Goal: Information Seeking & Learning: Learn about a topic

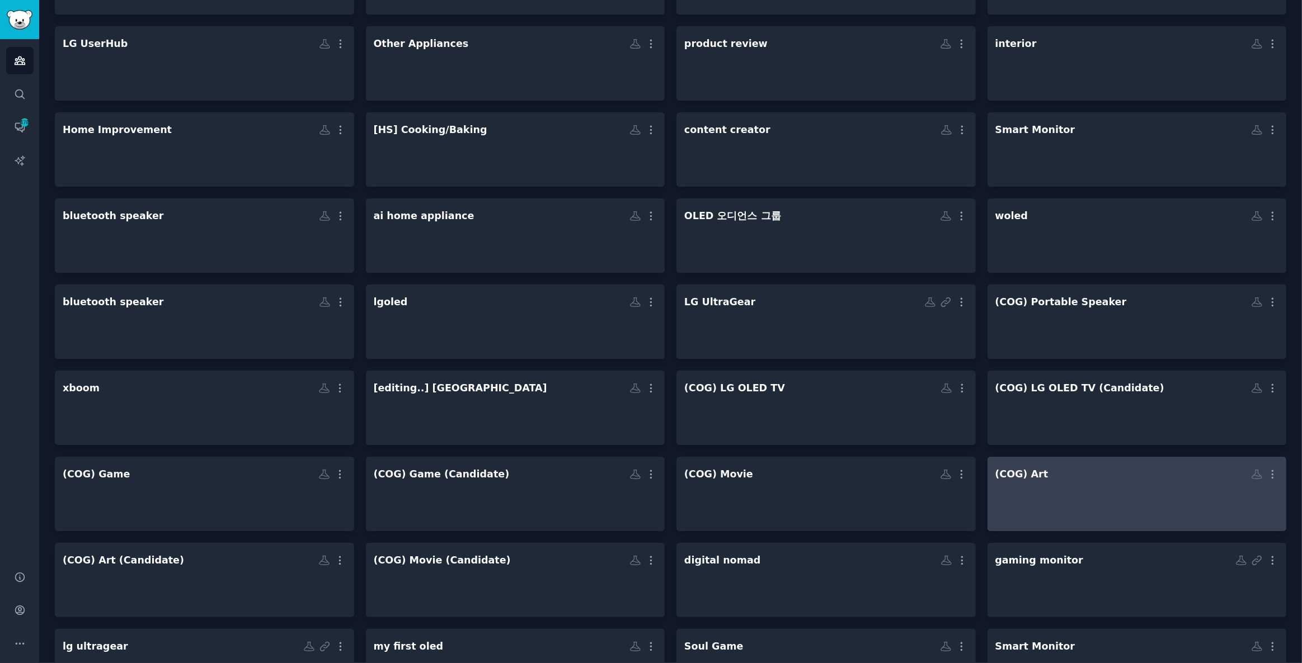
scroll to position [547, 0]
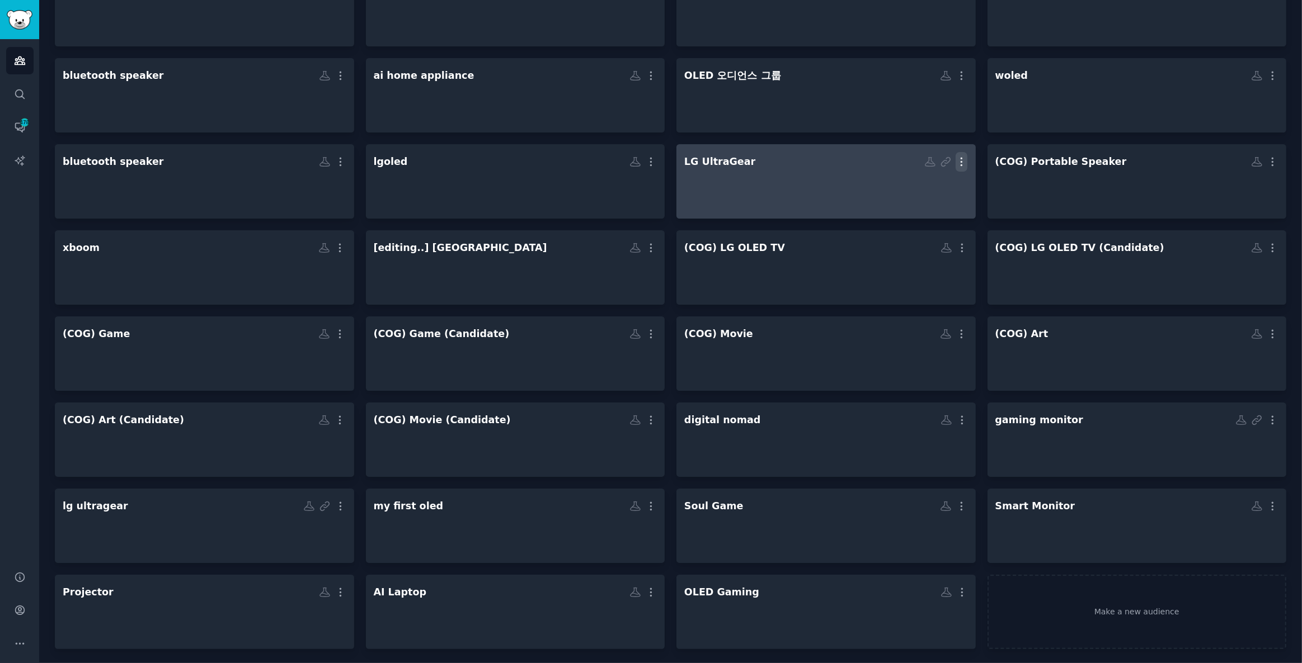
click at [956, 153] on button "More" at bounding box center [961, 162] width 12 height 20
click at [926, 163] on p "View" at bounding box center [927, 166] width 18 height 12
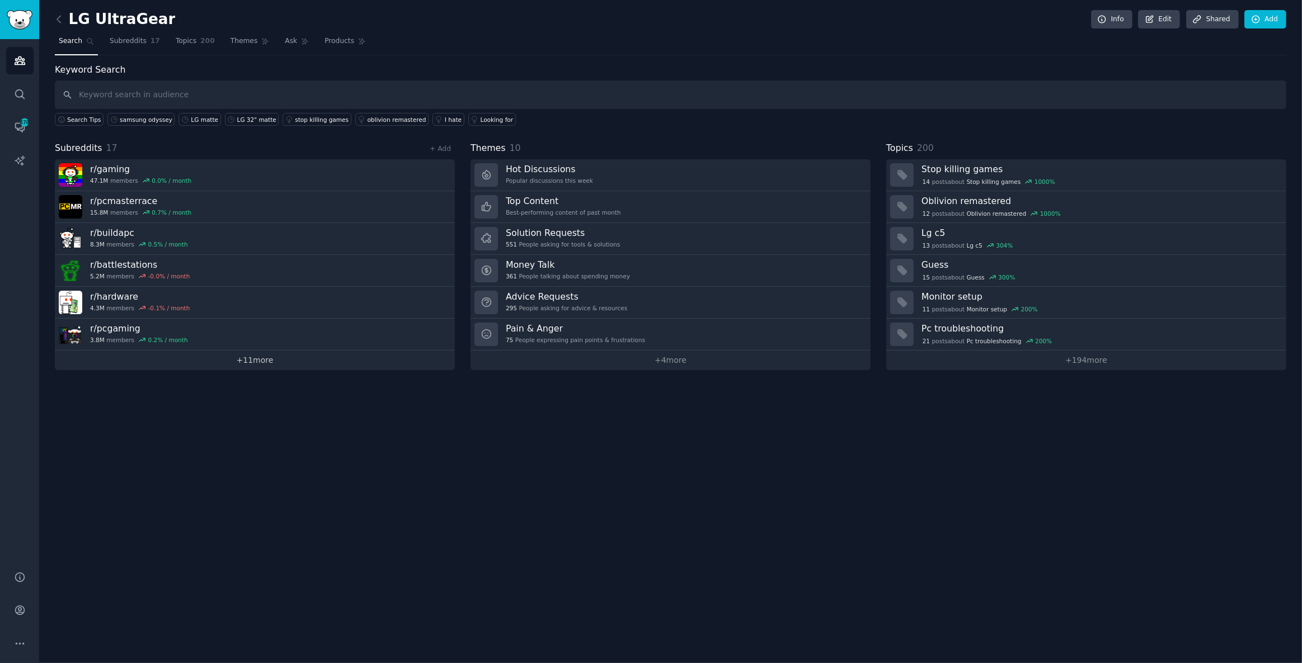
click at [247, 356] on link "+ 11 more" at bounding box center [255, 361] width 400 height 20
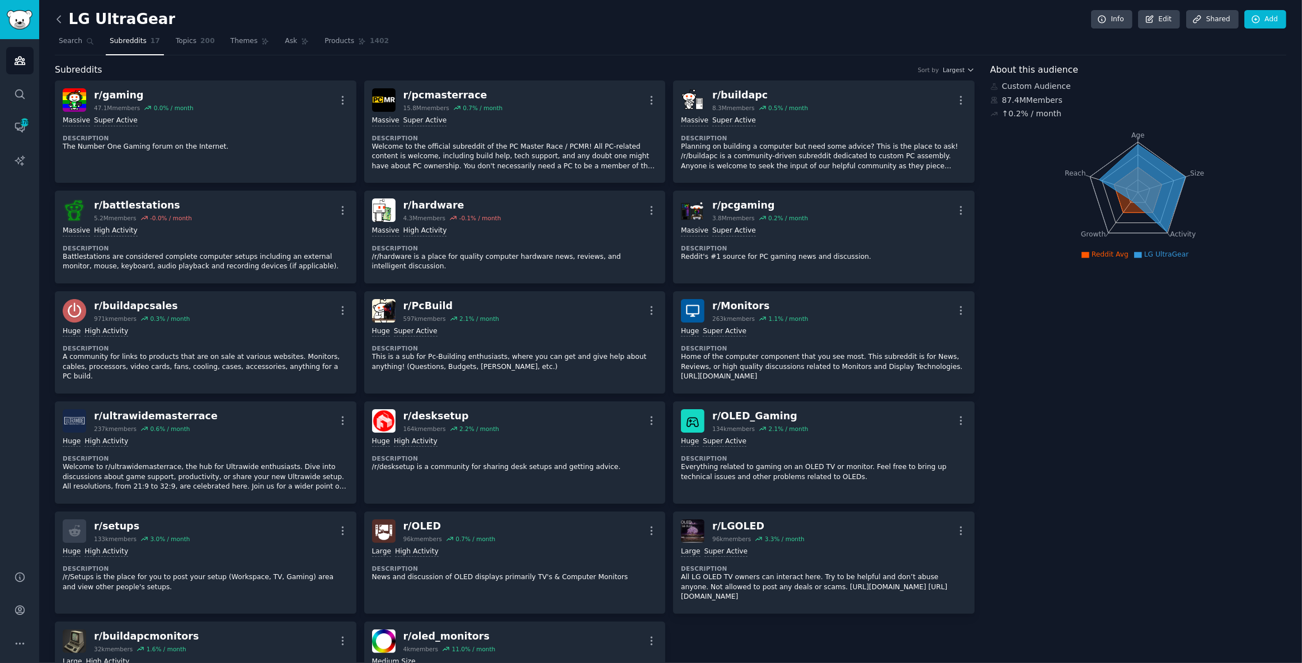
click at [57, 18] on icon at bounding box center [58, 19] width 3 height 7
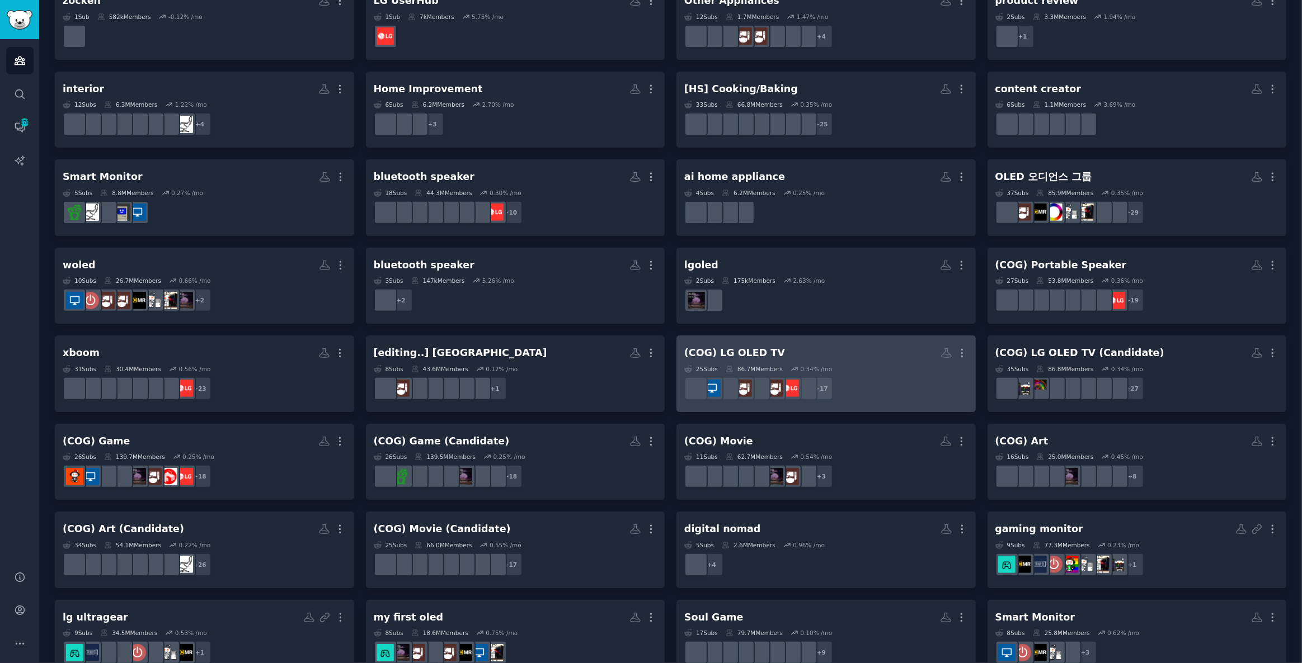
scroll to position [559, 0]
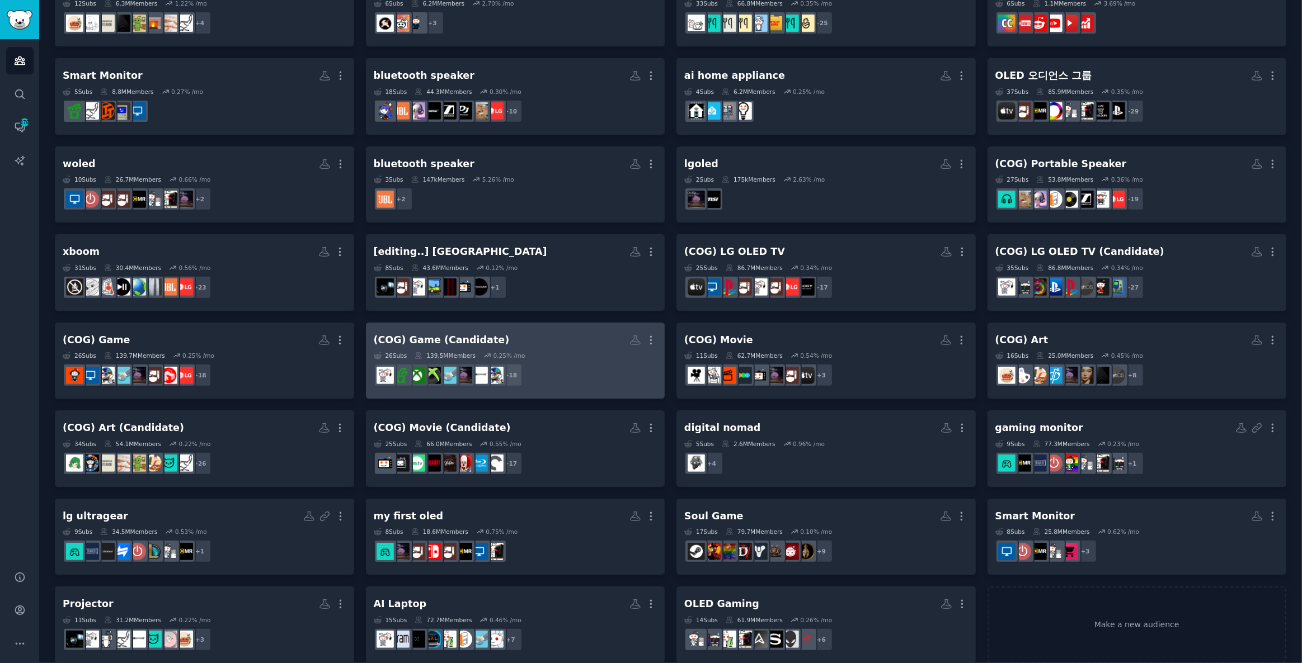
click at [468, 337] on div "(COG) Game (Candidate)" at bounding box center [442, 340] width 136 height 14
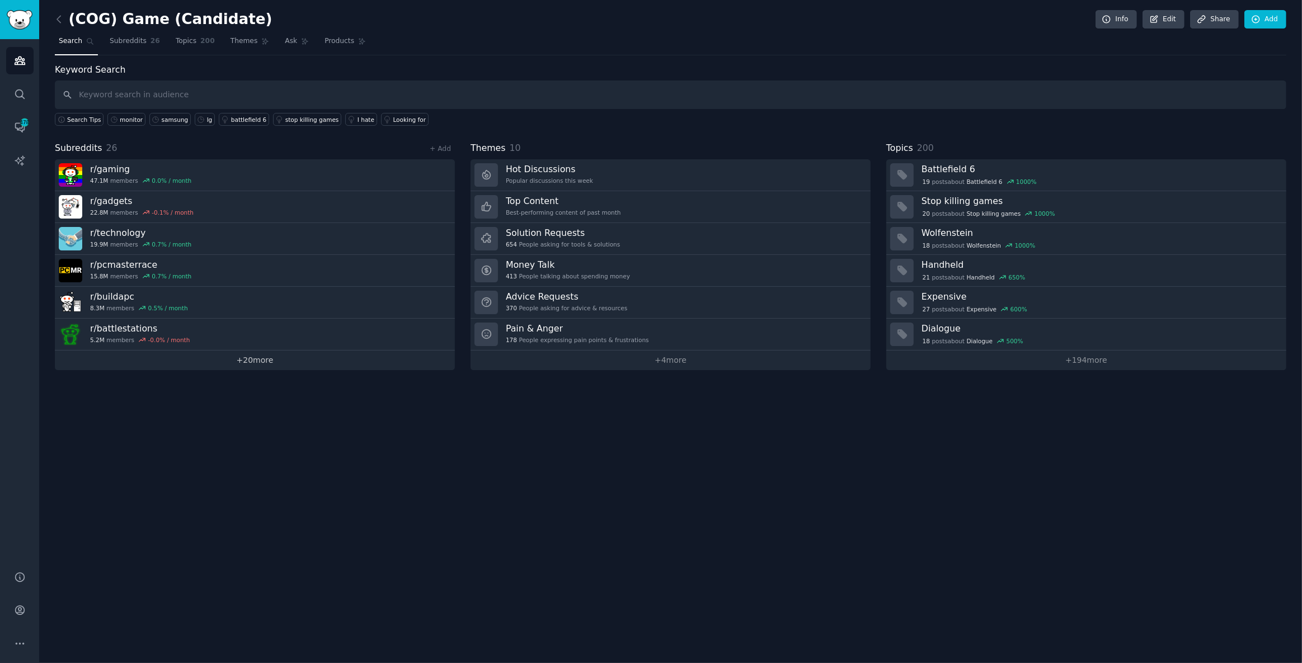
click at [269, 356] on link "+ 20 more" at bounding box center [255, 361] width 400 height 20
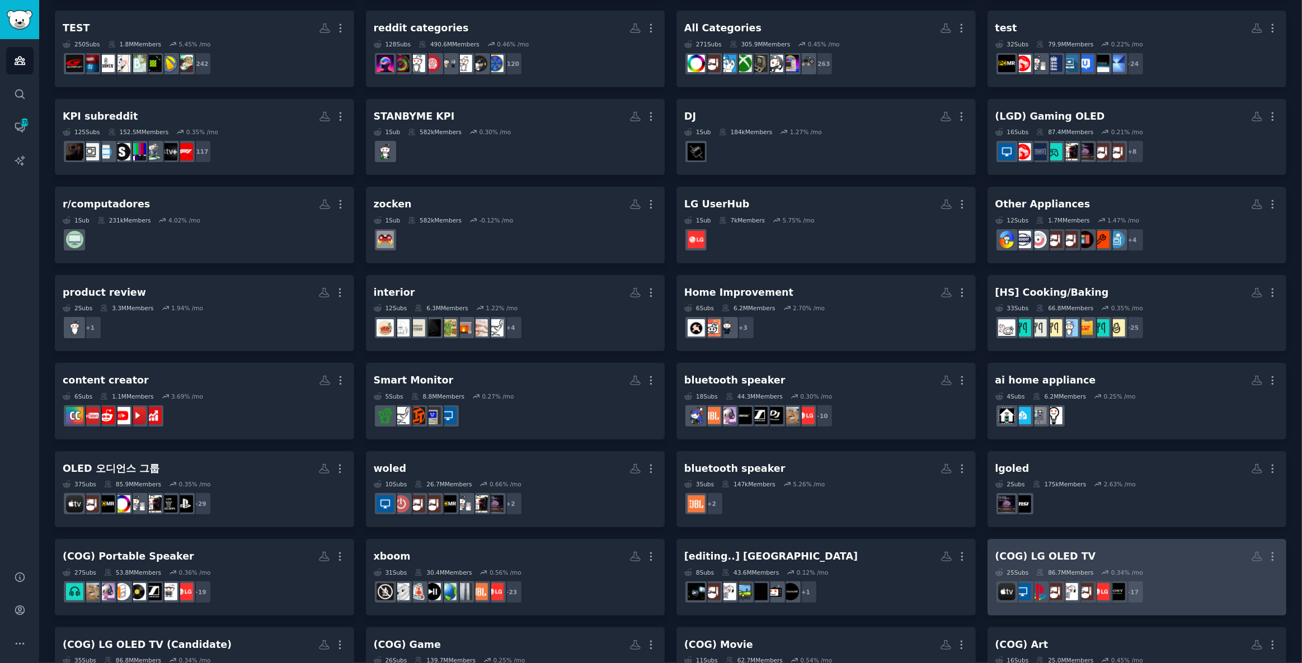
scroll to position [407, 0]
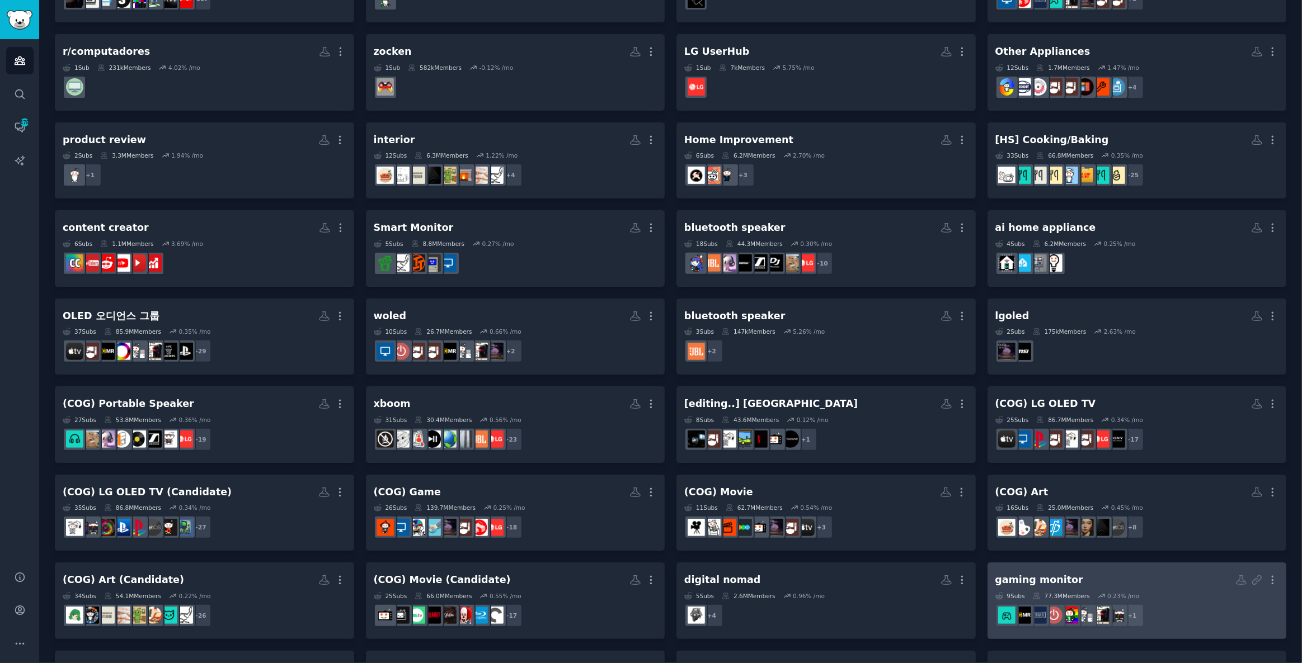
click at [1179, 592] on div "9 Sub s 77.3M Members 0.23 % /mo" at bounding box center [1137, 596] width 284 height 8
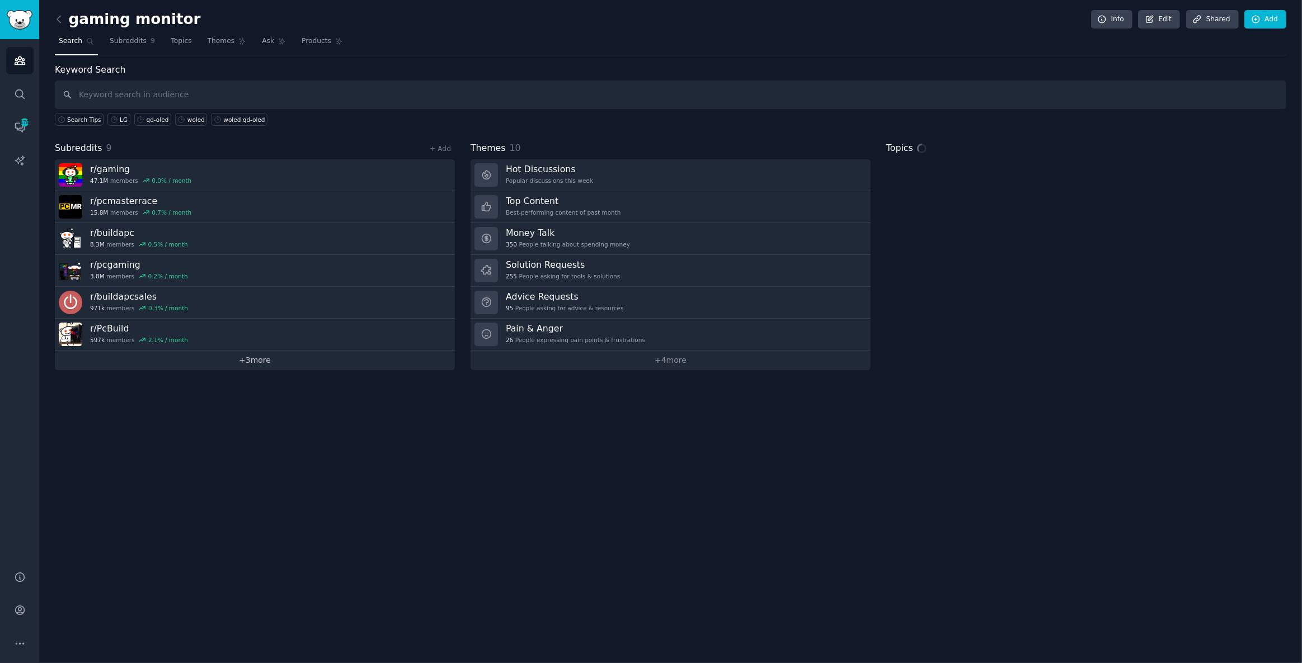
click at [391, 355] on link "+ 3 more" at bounding box center [255, 361] width 400 height 20
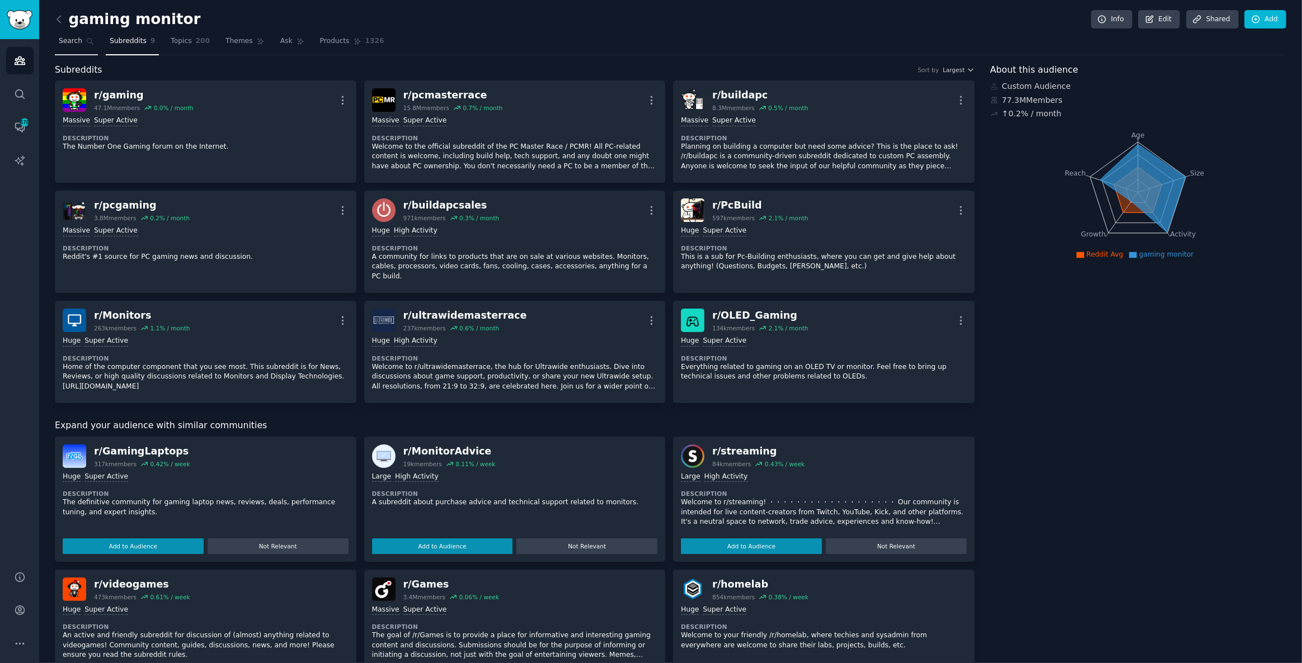
click at [62, 43] on span "Search" at bounding box center [70, 41] width 23 height 10
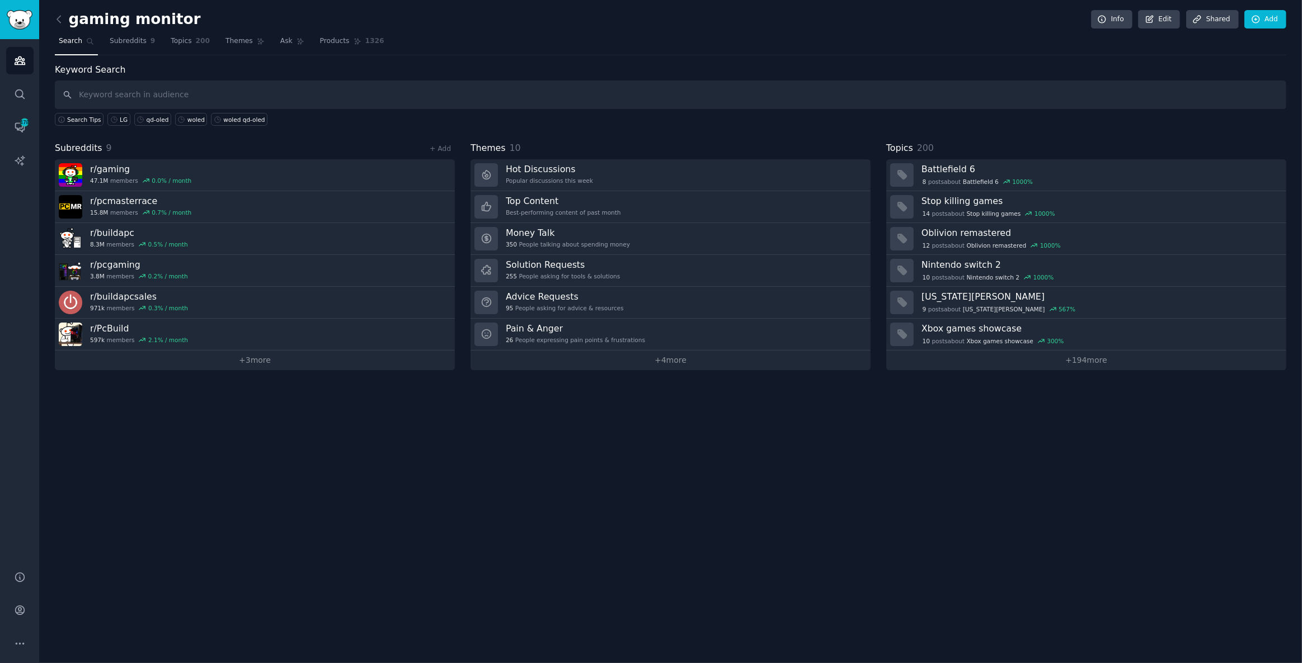
click at [205, 98] on input "text" at bounding box center [670, 95] width 1231 height 29
type input "ㄵ"
type input "s"
type input "m"
type input "("45" OR "39") AND "sweetspot""
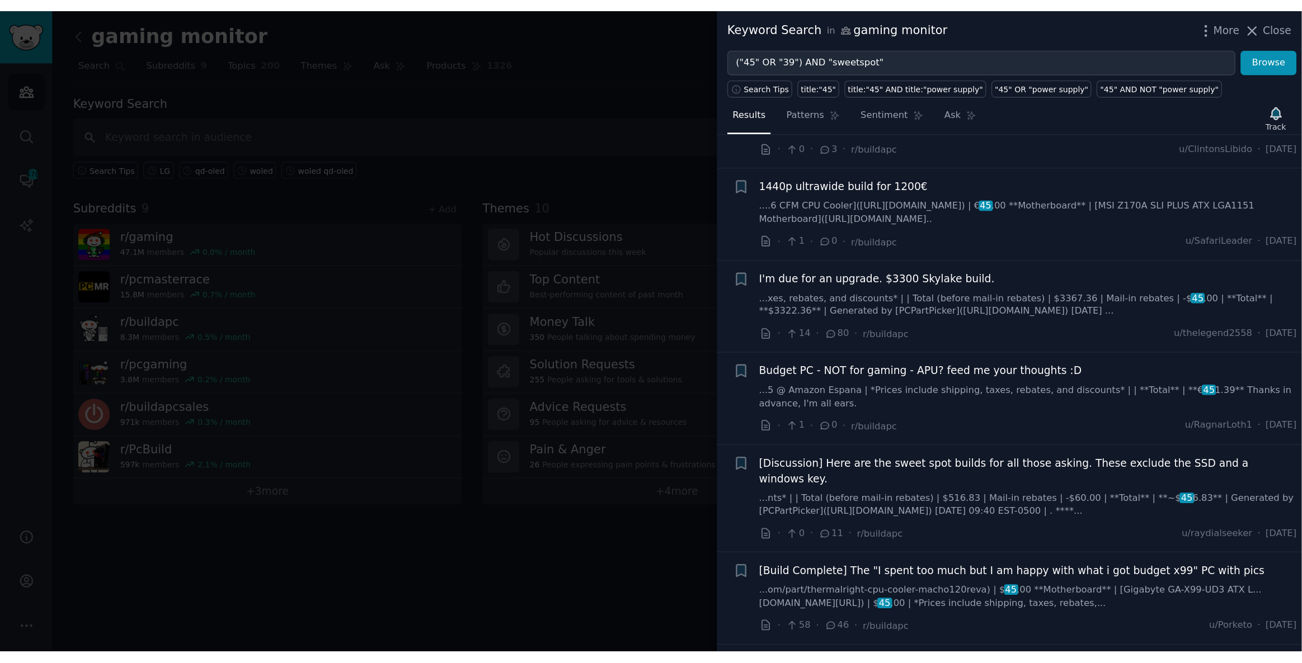
scroll to position [1167, 0]
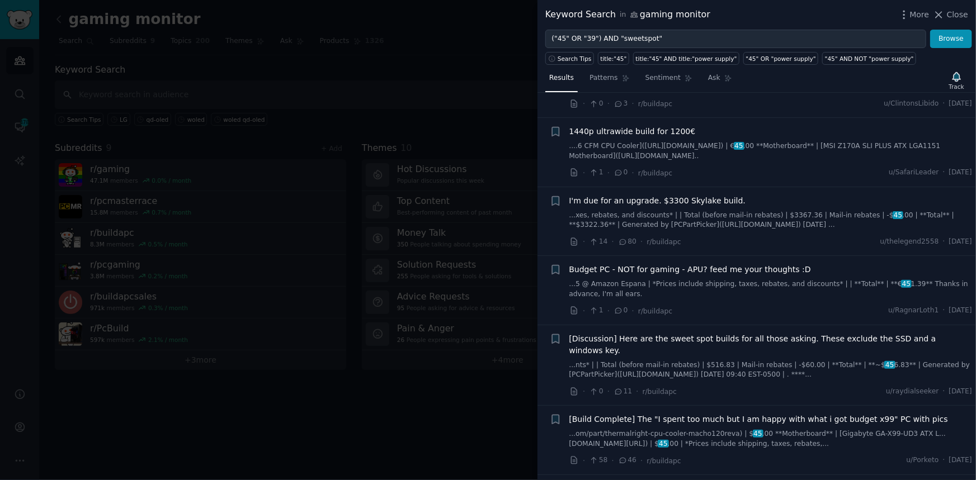
click at [348, 56] on div at bounding box center [488, 240] width 976 height 480
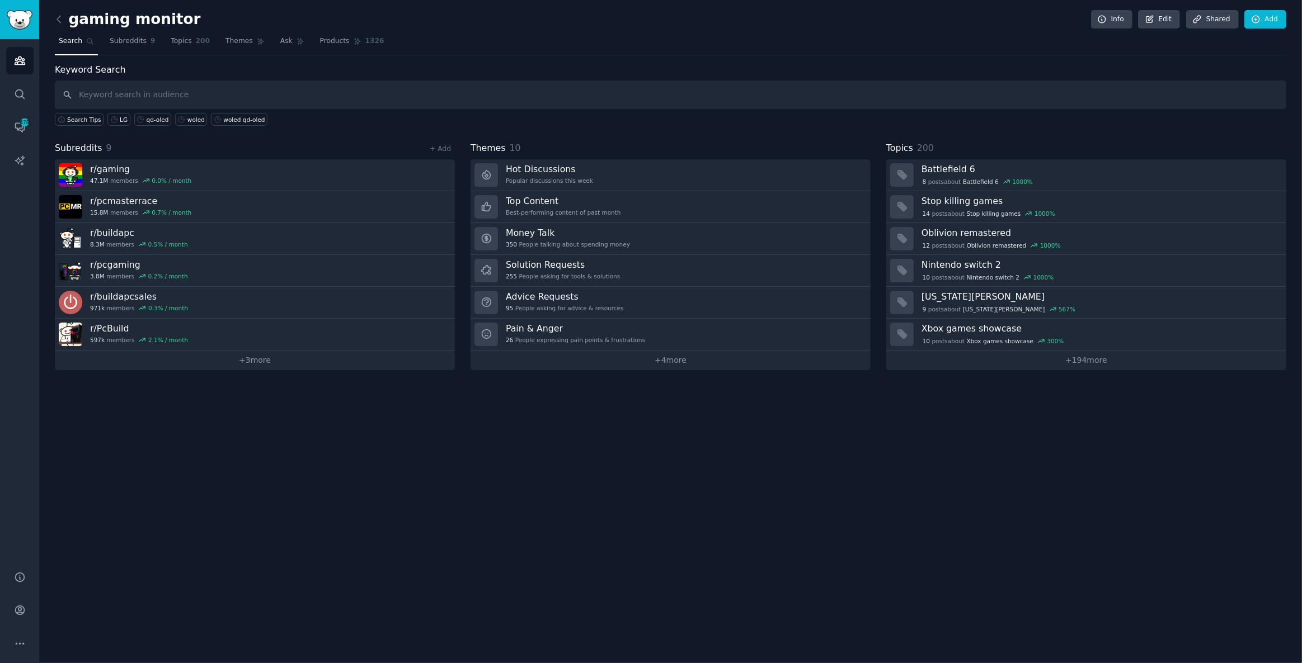
click at [239, 573] on div "gaming monitor Info Edit Share d Add Search Subreddits 9 Topics 200 Themes Ask …" at bounding box center [670, 331] width 1262 height 663
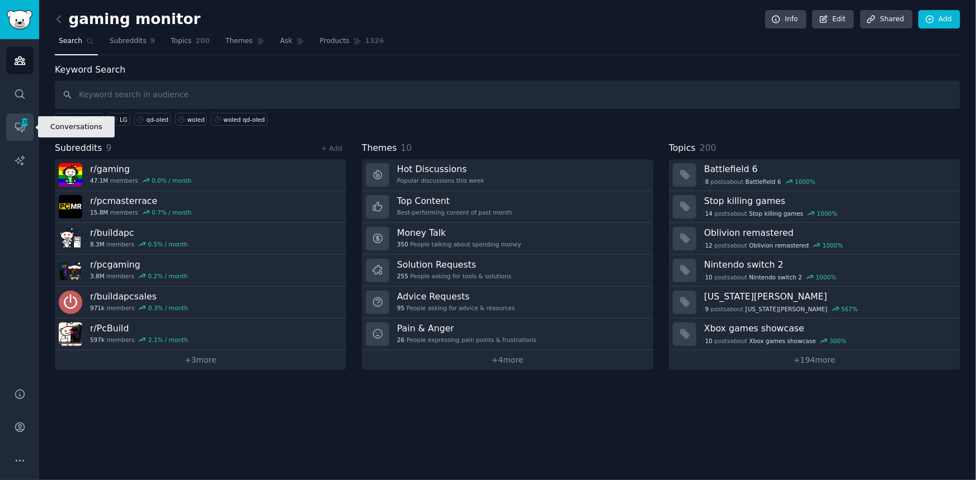
click at [12, 127] on link "Conversations 478" at bounding box center [19, 127] width 27 height 27
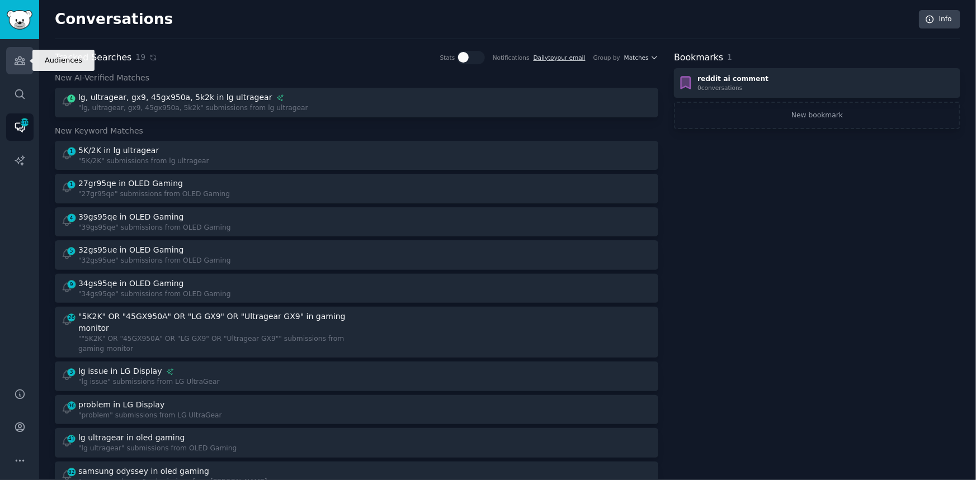
click at [22, 63] on icon "Sidebar" at bounding box center [20, 61] width 10 height 8
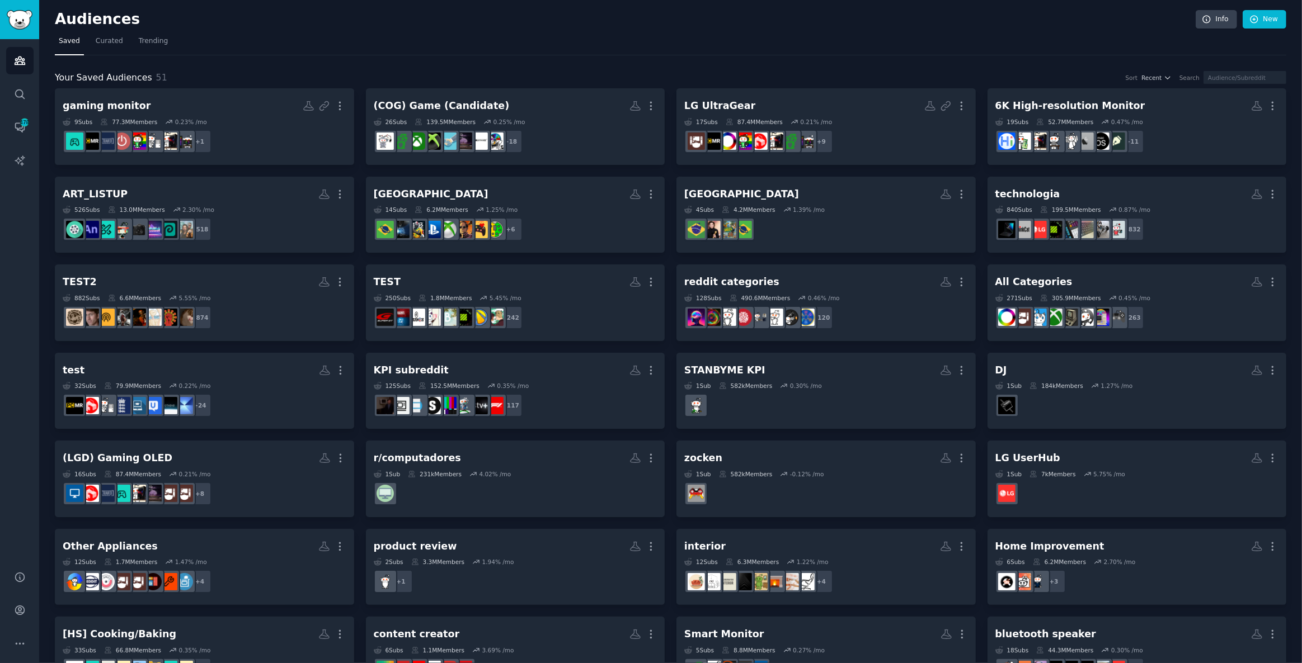
drag, startPoint x: 11, startPoint y: 256, endPoint x: 28, endPoint y: 183, distance: 74.8
click at [11, 256] on div "Audiences Search Conversations 478 AI Reports" at bounding box center [19, 298] width 39 height 519
drag, startPoint x: 525, startPoint y: 27, endPoint x: 513, endPoint y: 42, distance: 19.1
click at [525, 27] on h2 "Audiences" at bounding box center [625, 20] width 1141 height 18
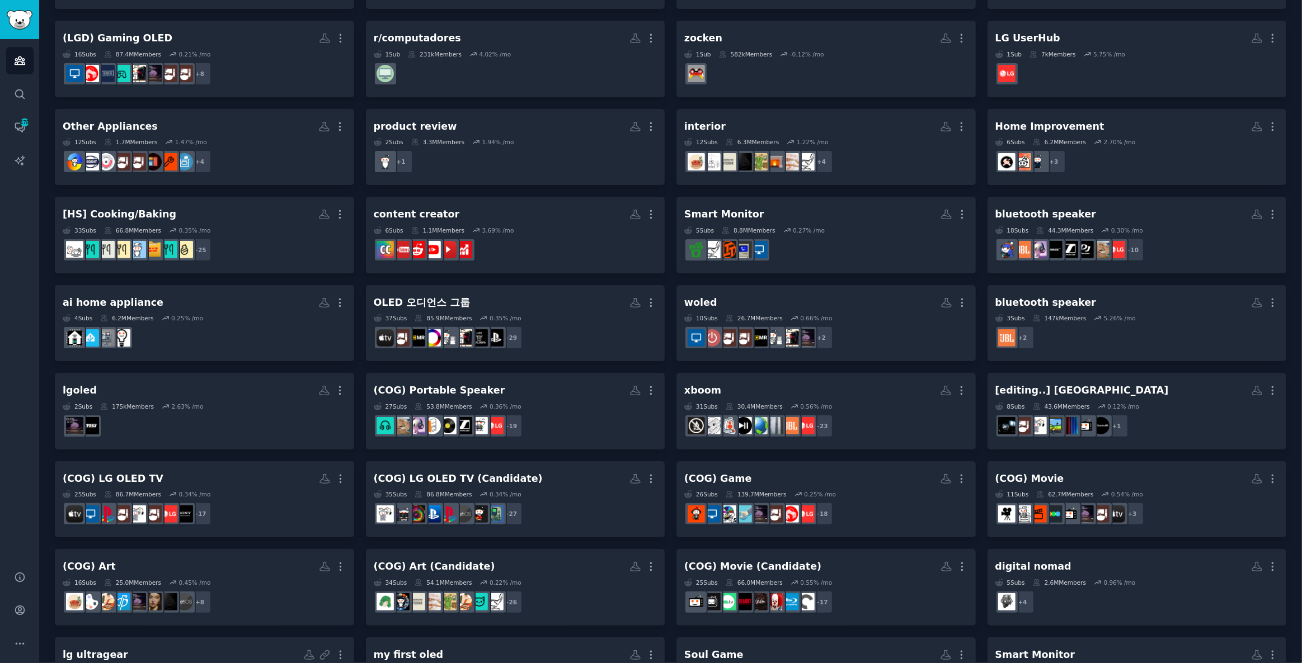
scroll to position [573, 0]
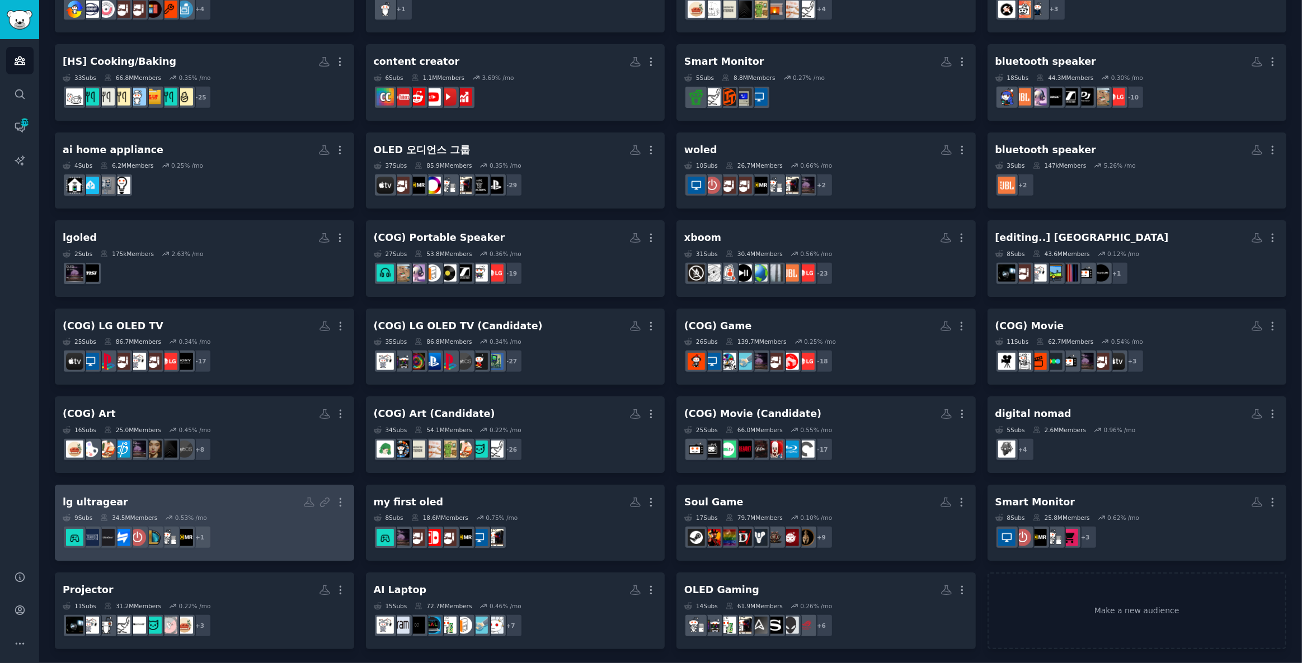
click at [269, 515] on div "9 Sub s 34.5M Members 0.53 % /mo" at bounding box center [205, 518] width 284 height 8
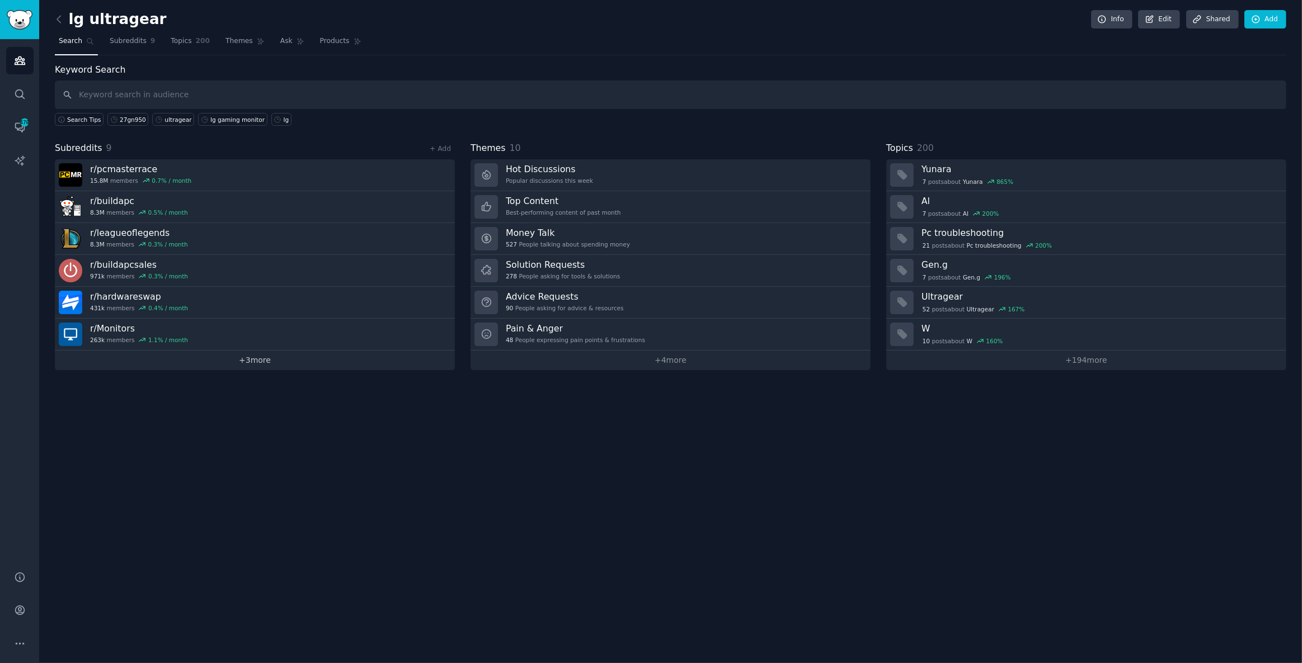
click at [252, 360] on link "+ 3 more" at bounding box center [255, 361] width 400 height 20
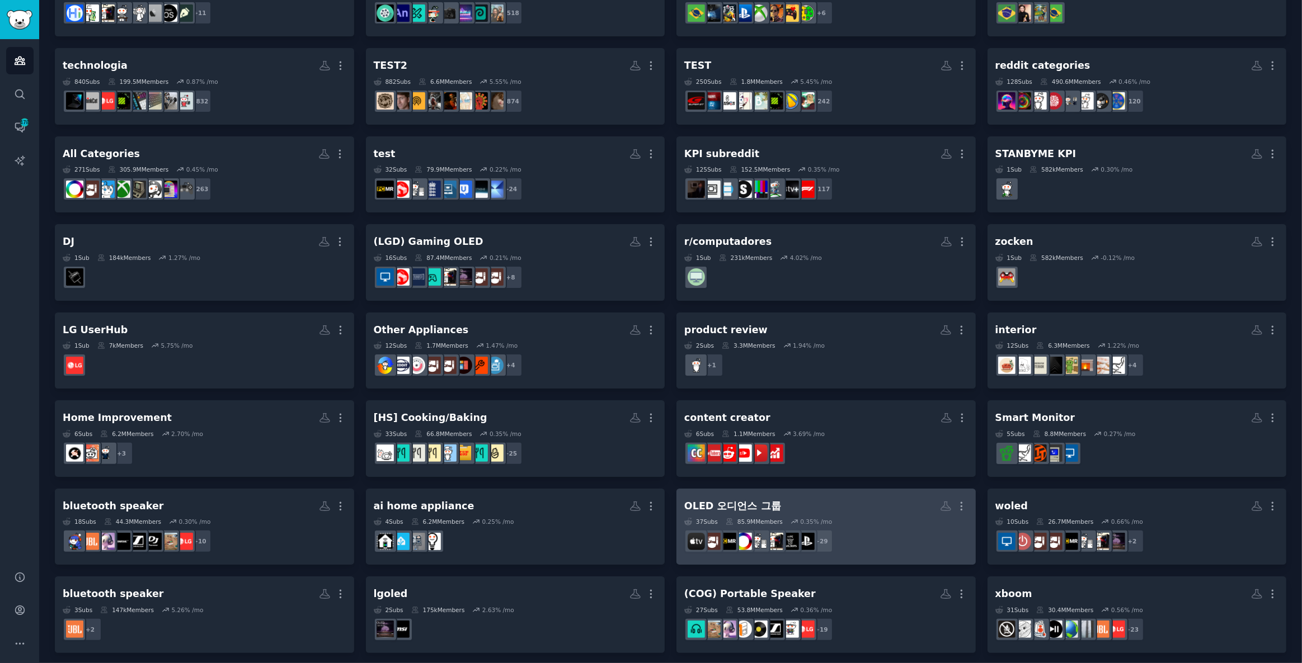
scroll to position [267, 0]
